Goal: Find specific page/section: Find specific page/section

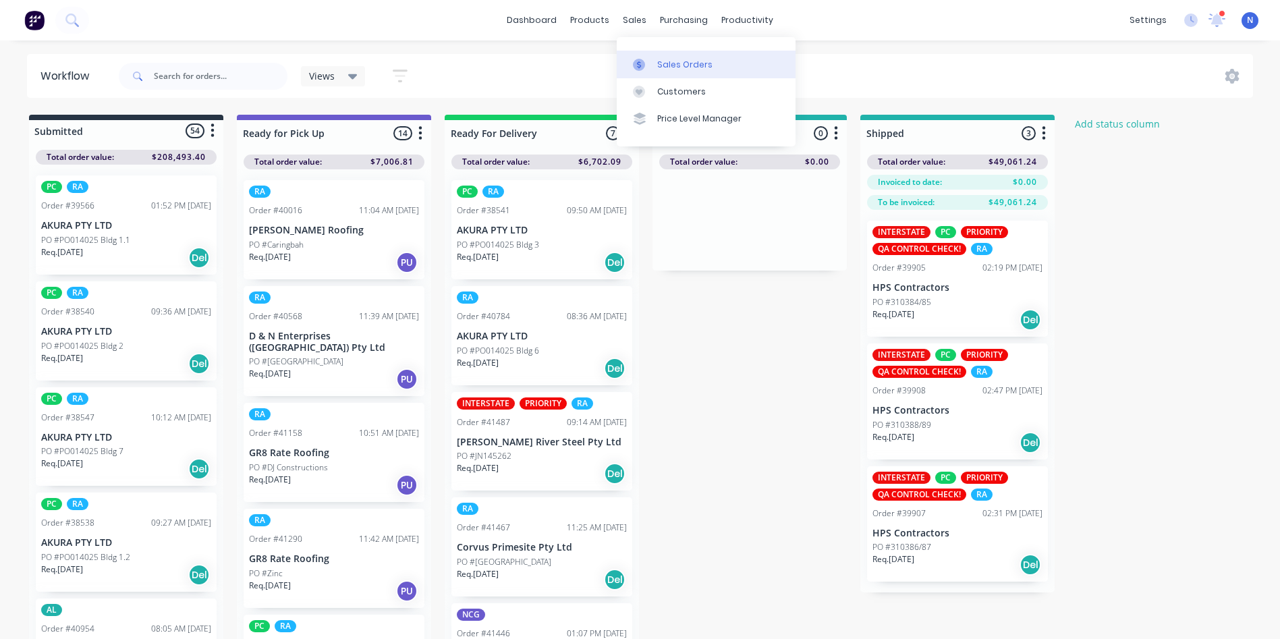
click at [665, 65] on div "Sales Orders" at bounding box center [684, 65] width 55 height 12
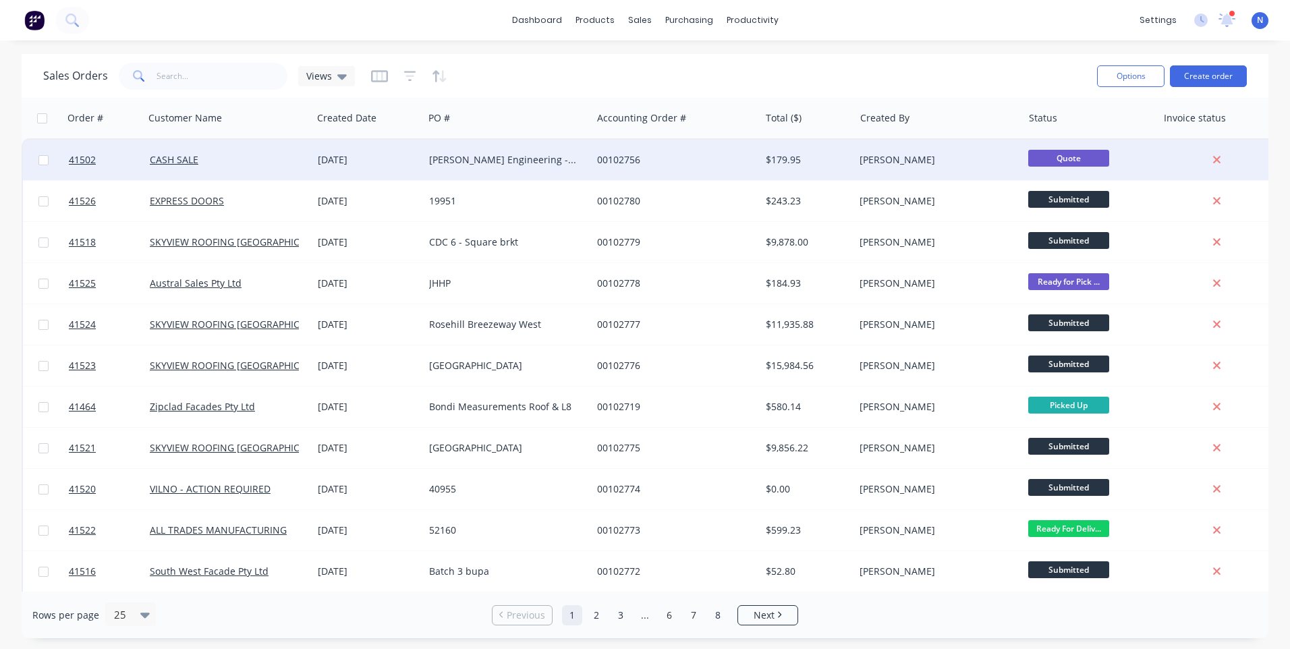
click at [500, 165] on div "[PERSON_NAME] Engineering - 14695" at bounding box center [504, 159] width 150 height 13
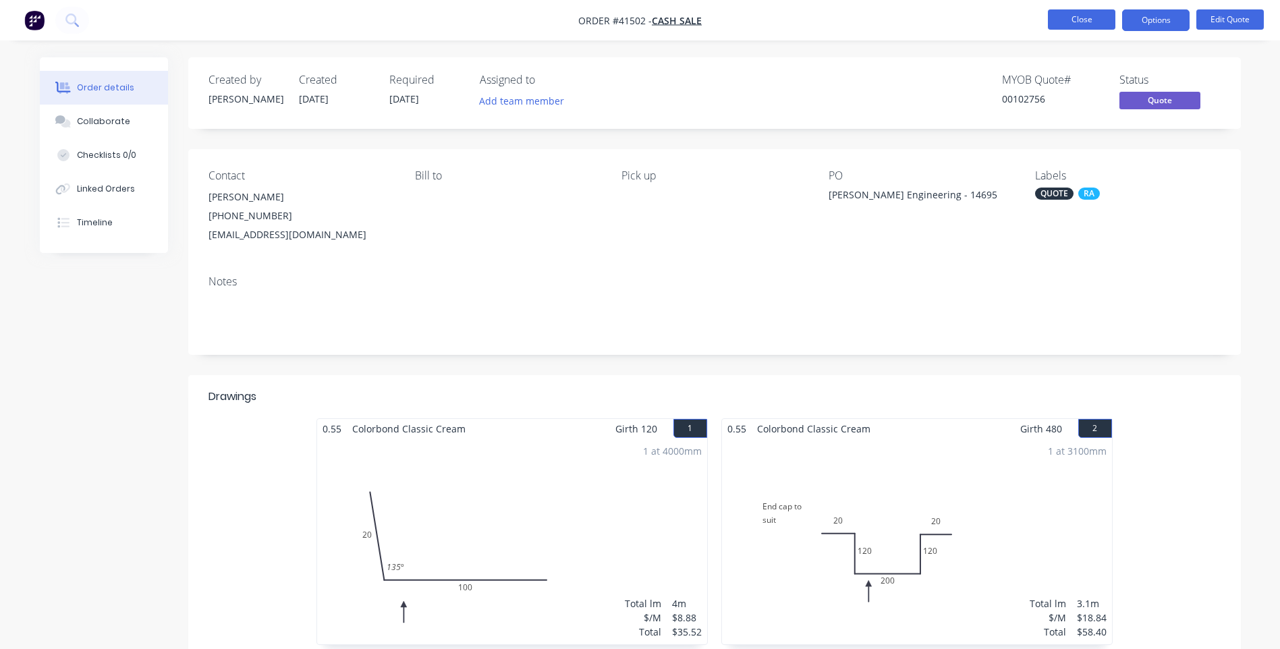
click at [1077, 25] on button "Close" at bounding box center [1081, 19] width 67 height 20
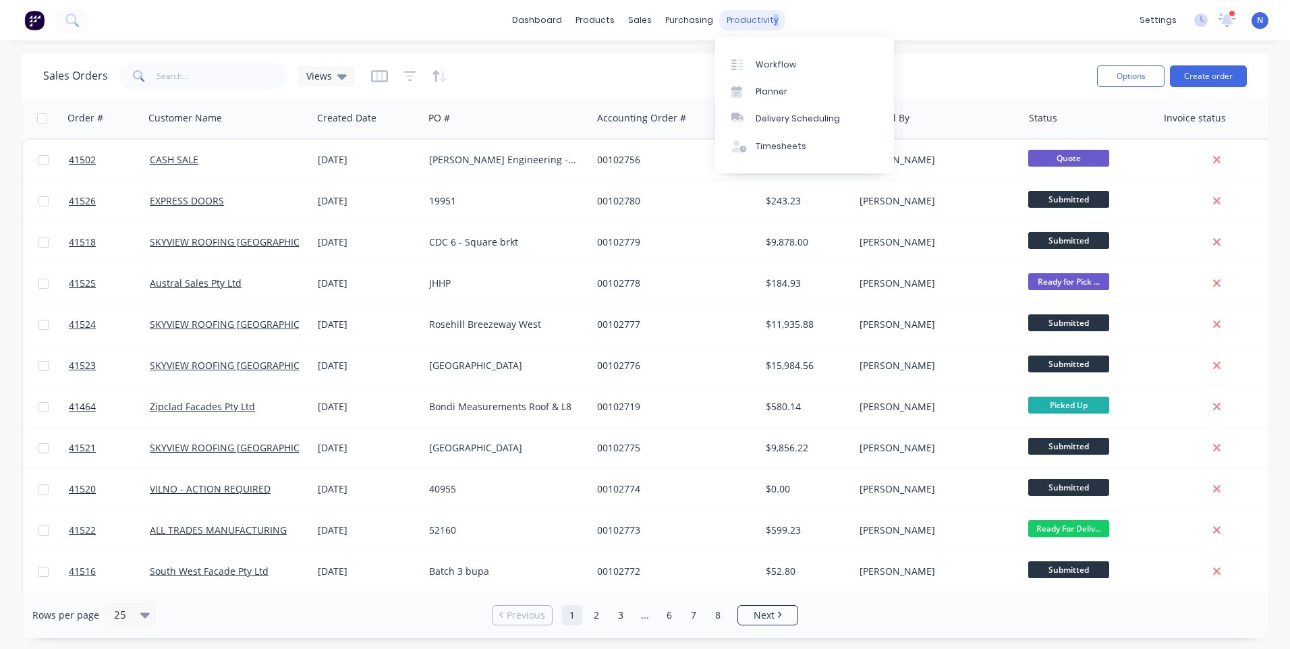
click at [767, 22] on div "productivity" at bounding box center [752, 20] width 65 height 20
drag, startPoint x: 767, startPoint y: 22, endPoint x: 743, endPoint y: 20, distance: 23.7
click at [743, 20] on div "productivity" at bounding box center [752, 20] width 65 height 20
click at [749, 73] on link "Workflow" at bounding box center [804, 64] width 179 height 27
